Goal: Information Seeking & Learning: Learn about a topic

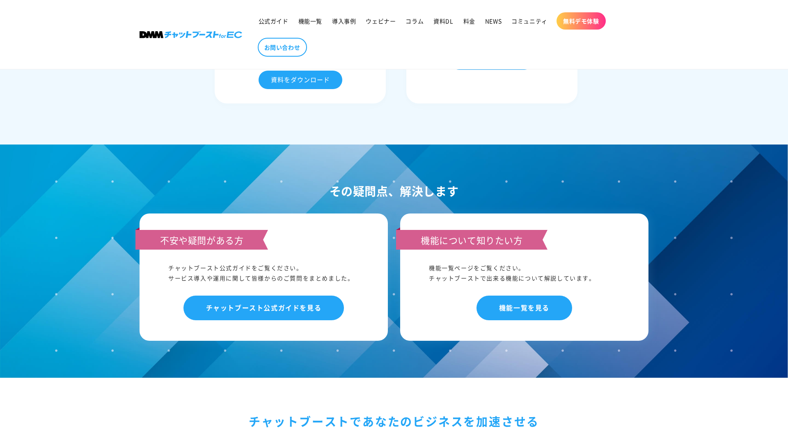
scroll to position [4075, 0]
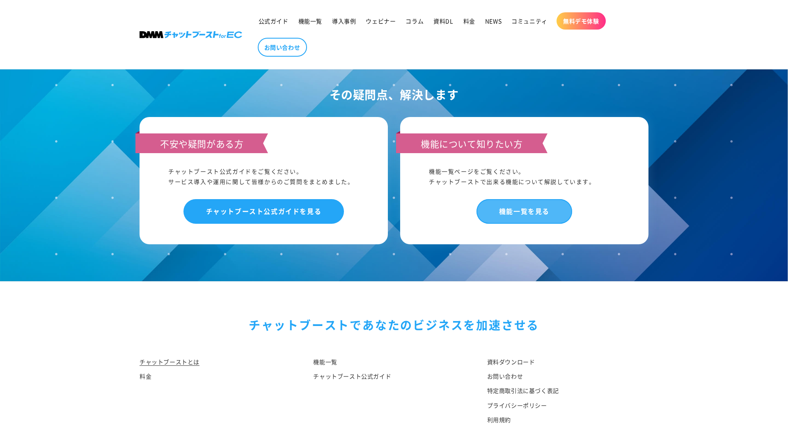
click at [533, 220] on link "機能一覧を見る" at bounding box center [525, 211] width 96 height 24
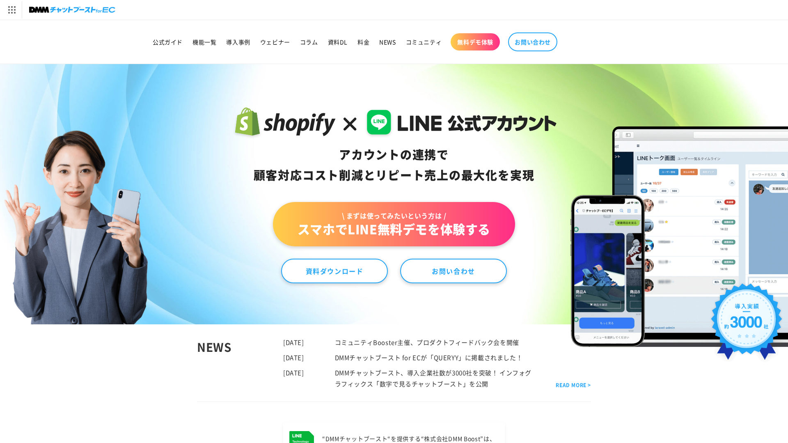
click at [149, 206] on div "アカウントの連携で 顧客対応コスト削減と リピート売上の 最大化を実現 \ まずは使ってみたいという方は / スマホでLINE無料デモを体験する 資料ダウンロ…" at bounding box center [394, 194] width 788 height 260
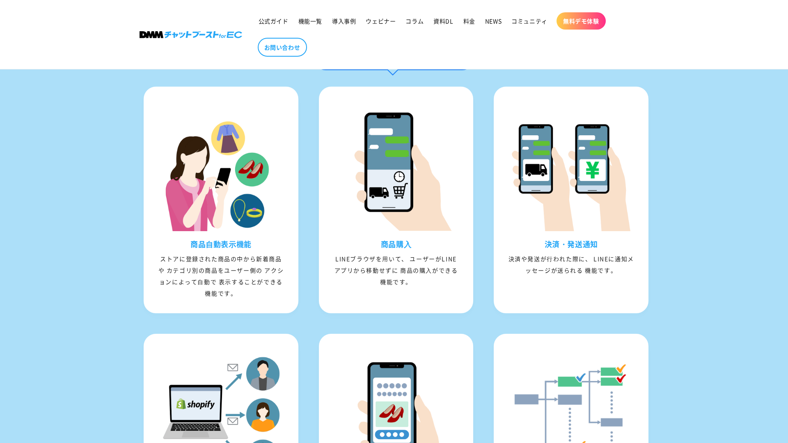
scroll to position [798, 0]
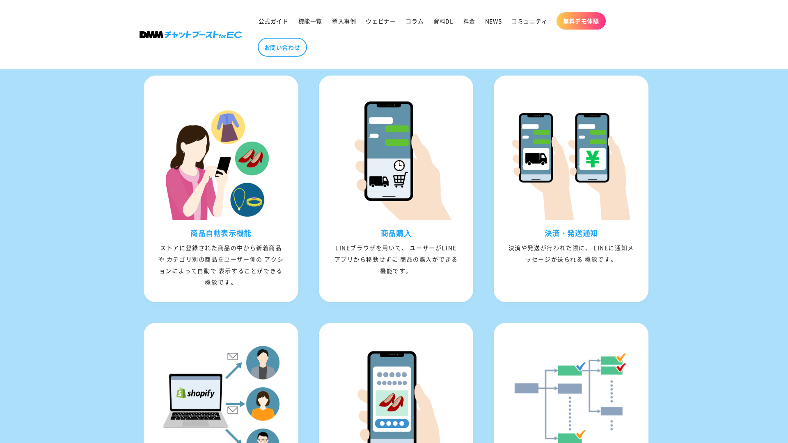
click at [77, 158] on div "LINEとShopifyアカウントの連携で顧客情報を一元管理 複数のサービスを使わなくても、アプリを作らなくても大丈夫。 LINE公式アカウントとチャットブー…" at bounding box center [394, 278] width 788 height 706
